Goal: Information Seeking & Learning: Learn about a topic

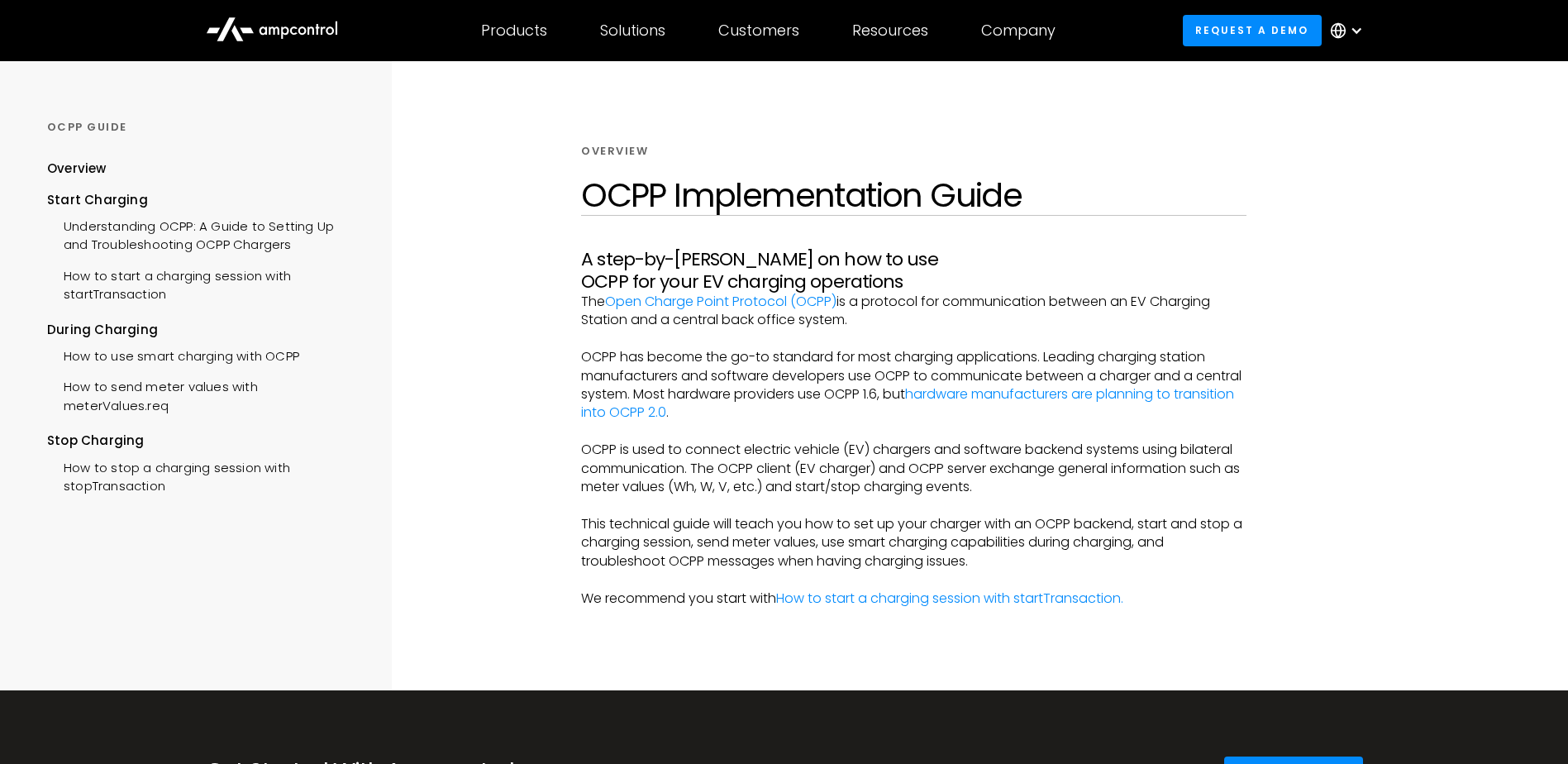
click at [1339, 237] on div "Overview OCPP Implementation Guide A step-by-[PERSON_NAME] on how to use OCPP f…" at bounding box center [914, 376] width 887 height 629
click at [843, 208] on h1 "OCPP Implementation Guide" at bounding box center [914, 195] width 665 height 40
click at [1222, 165] on div at bounding box center [914, 167] width 665 height 16
click at [877, 213] on h1 "OCPP Implementation Guide" at bounding box center [914, 195] width 665 height 40
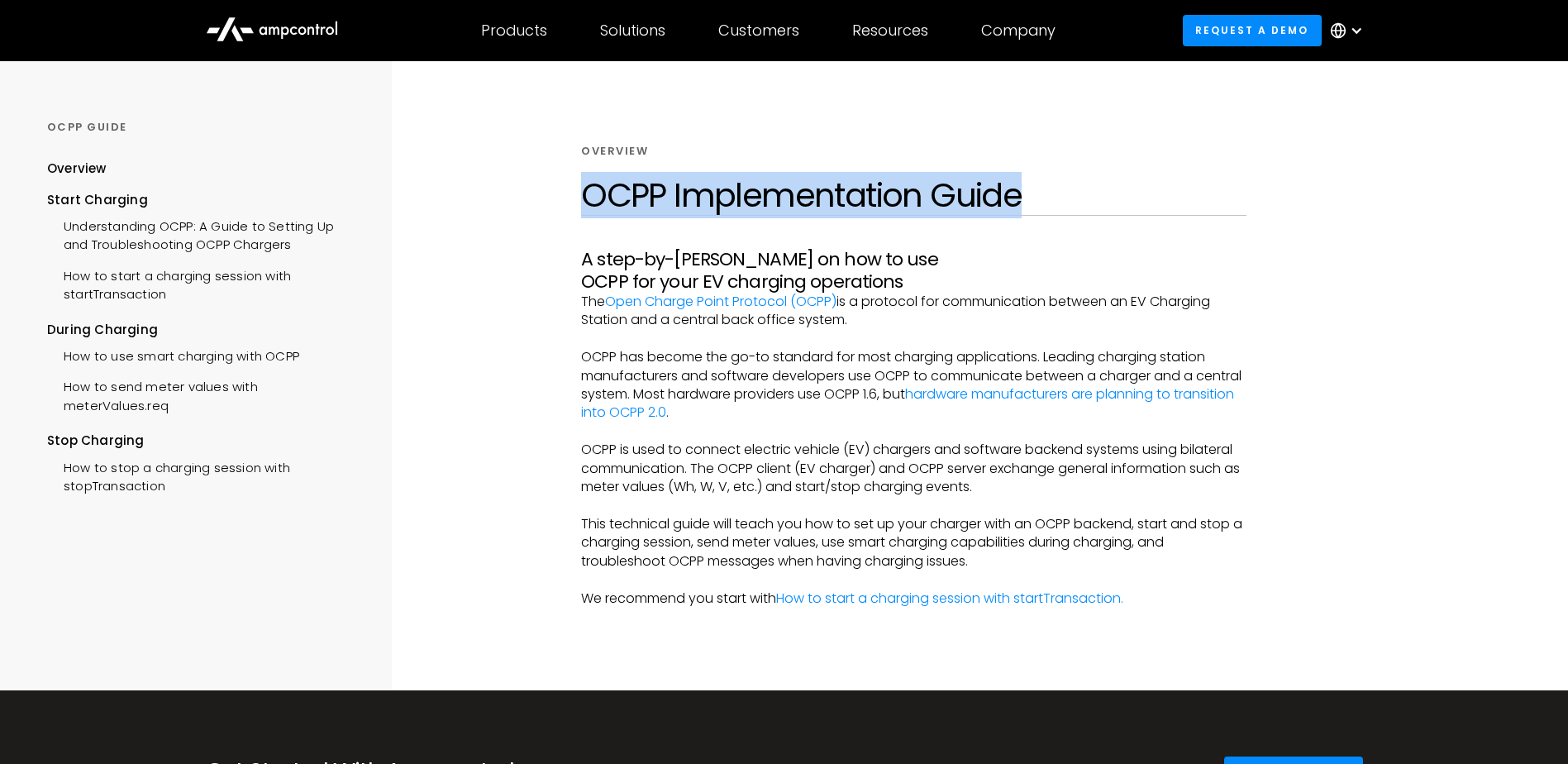
click at [877, 213] on h1 "OCPP Implementation Guide" at bounding box center [914, 195] width 665 height 40
drag, startPoint x: 877, startPoint y: 213, endPoint x: 1139, endPoint y: 209, distance: 262.0
click at [1139, 209] on h1 "OCPP Implementation Guide" at bounding box center [914, 195] width 665 height 40
